Goal: Task Accomplishment & Management: Use online tool/utility

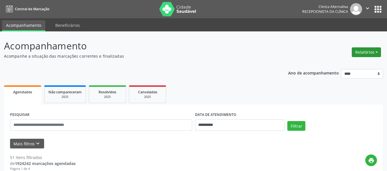
click at [365, 52] on button "Relatórios" at bounding box center [365, 52] width 29 height 10
click at [343, 64] on link "Agendamentos" at bounding box center [350, 65] width 62 height 8
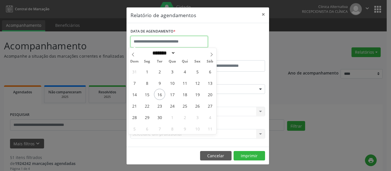
click at [197, 42] on input "text" at bounding box center [168, 41] width 77 height 11
click at [159, 92] on span "16" at bounding box center [159, 94] width 11 height 11
type input "**********"
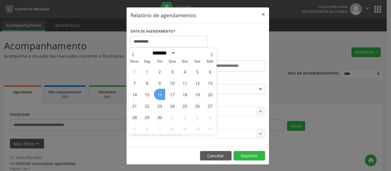
click at [159, 92] on span "16" at bounding box center [159, 94] width 11 height 11
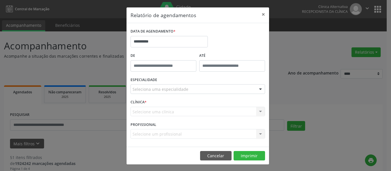
click at [258, 88] on div at bounding box center [260, 90] width 9 height 10
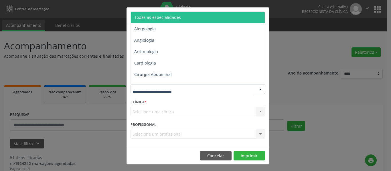
click at [175, 15] on span "Todas as especialidades" at bounding box center [157, 17] width 47 height 5
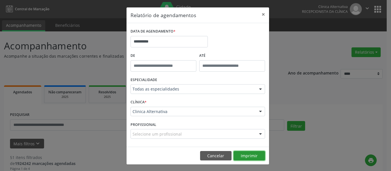
click at [253, 155] on button "Imprimir" at bounding box center [248, 156] width 31 height 10
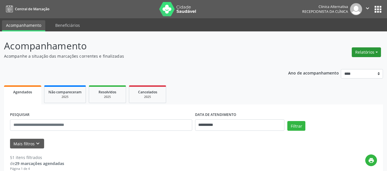
click at [365, 52] on button "Relatórios" at bounding box center [365, 52] width 29 height 10
click at [348, 64] on link "Agendamentos" at bounding box center [350, 65] width 62 height 8
select select "*"
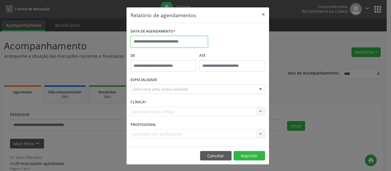
click at [174, 40] on input "text" at bounding box center [168, 41] width 77 height 11
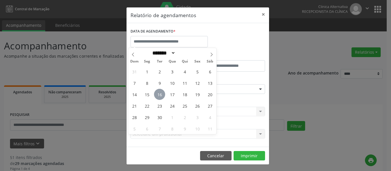
click at [160, 94] on span "16" at bounding box center [159, 94] width 11 height 11
type input "**********"
click at [160, 94] on span "16" at bounding box center [159, 94] width 11 height 11
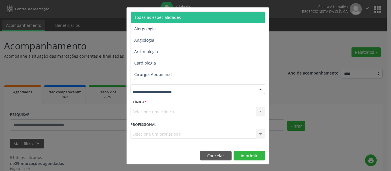
click at [257, 91] on div at bounding box center [260, 90] width 9 height 10
click at [183, 17] on span "Todas as especialidades" at bounding box center [198, 17] width 135 height 11
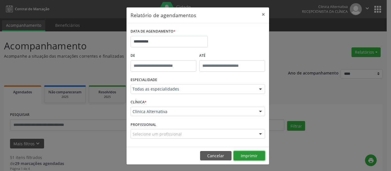
click at [253, 155] on button "Imprimir" at bounding box center [248, 156] width 31 height 10
